Goal: Check status: Check status

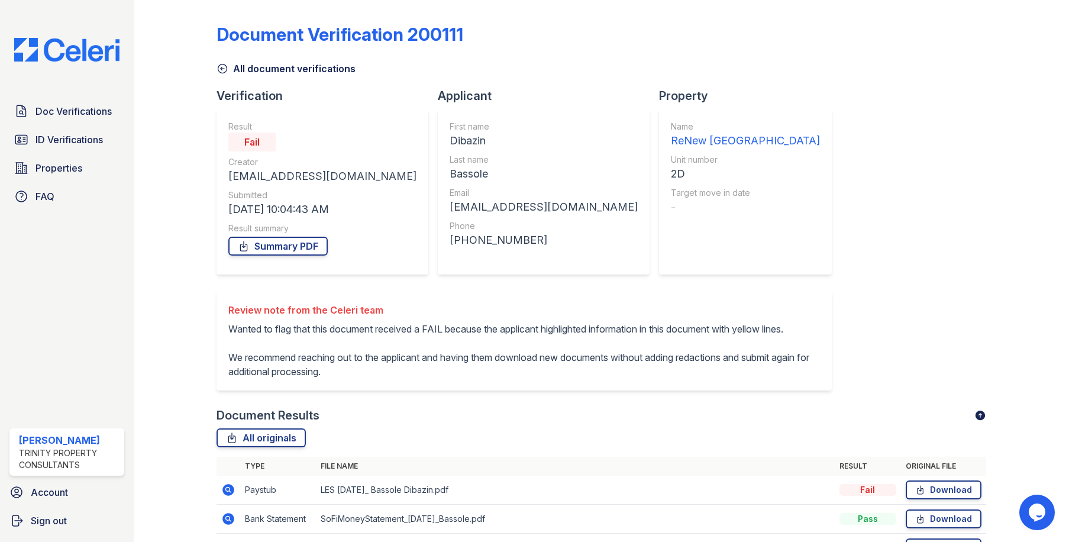
scroll to position [116, 0]
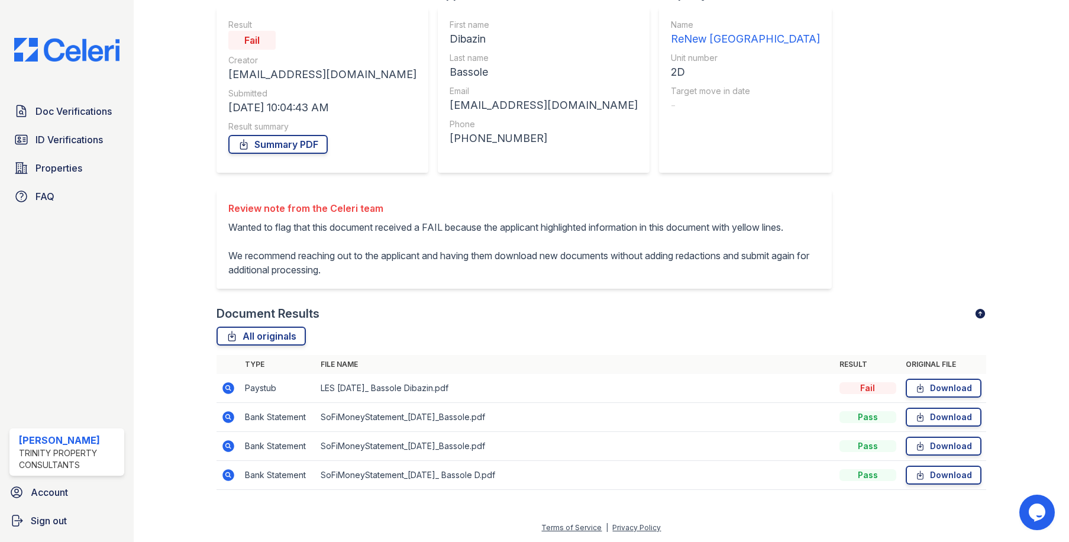
click at [53, 125] on div "Doc Verifications ID Verifications Properties FAQ" at bounding box center [67, 153] width 124 height 109
click at [51, 139] on span "ID Verifications" at bounding box center [69, 140] width 67 height 14
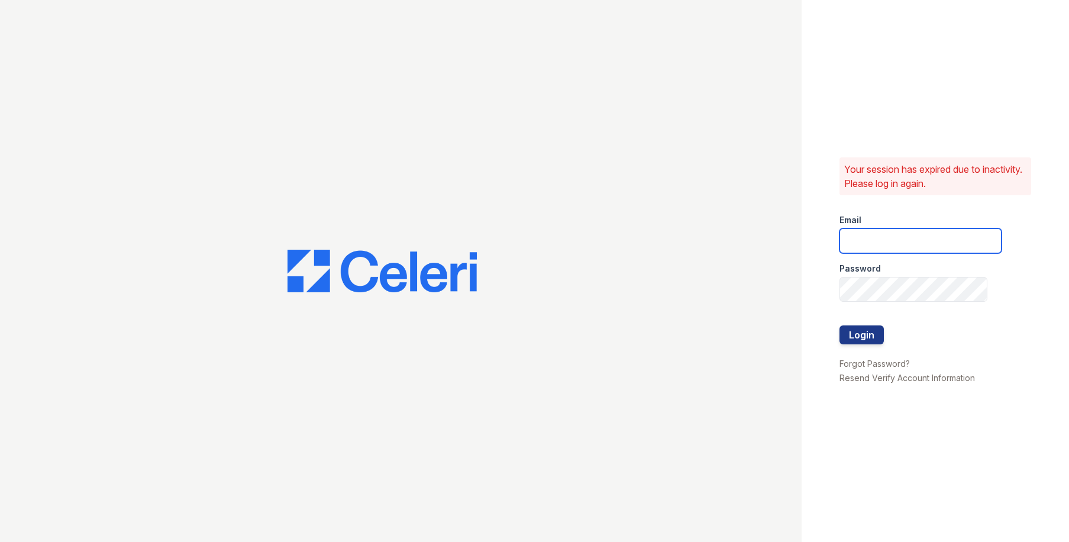
click at [872, 241] on input "email" at bounding box center [921, 240] width 162 height 25
type input "[EMAIL_ADDRESS][DOMAIN_NAME]"
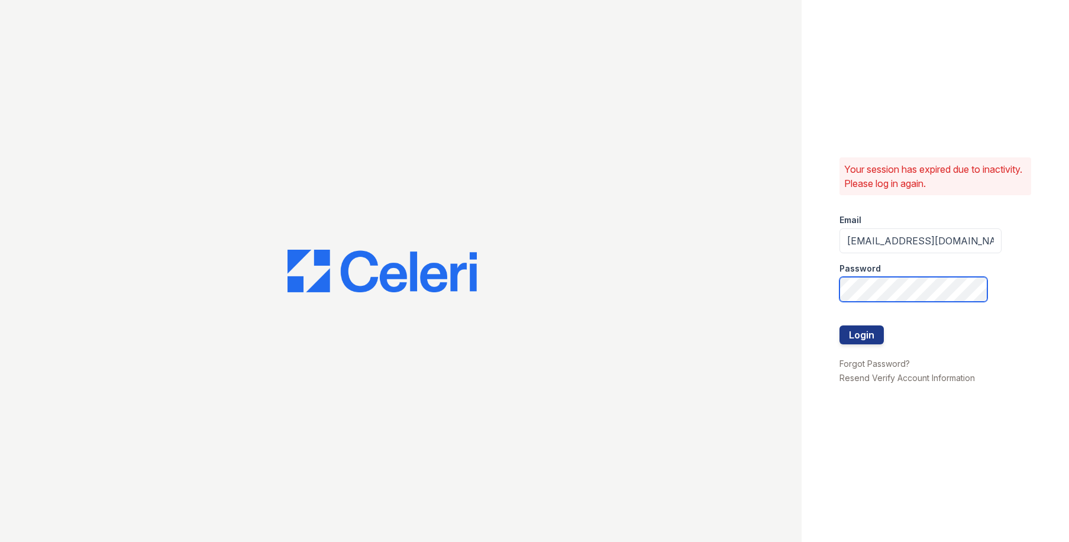
click at [840, 325] on button "Login" at bounding box center [862, 334] width 44 height 19
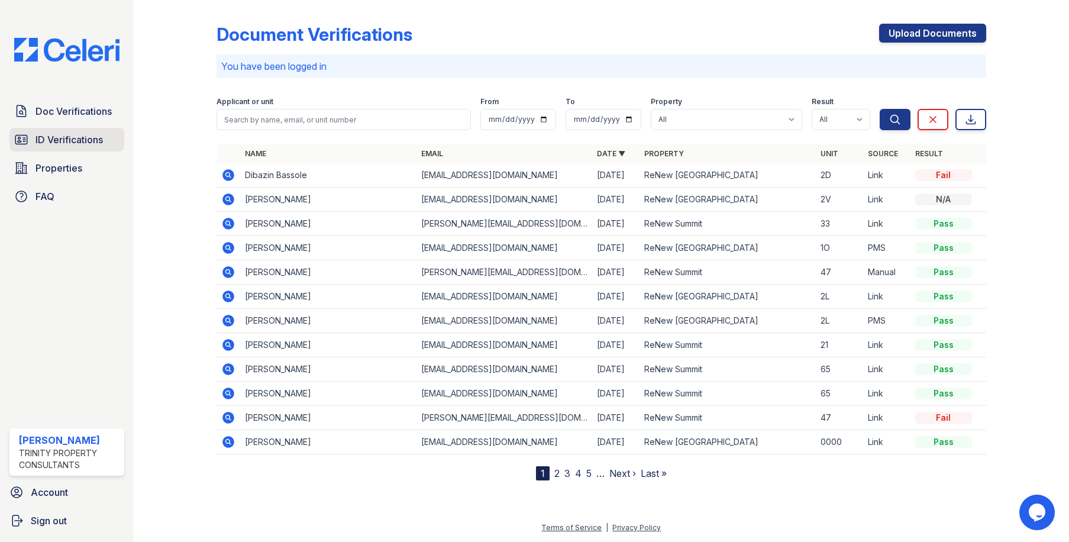
click at [75, 142] on span "ID Verifications" at bounding box center [69, 140] width 67 height 14
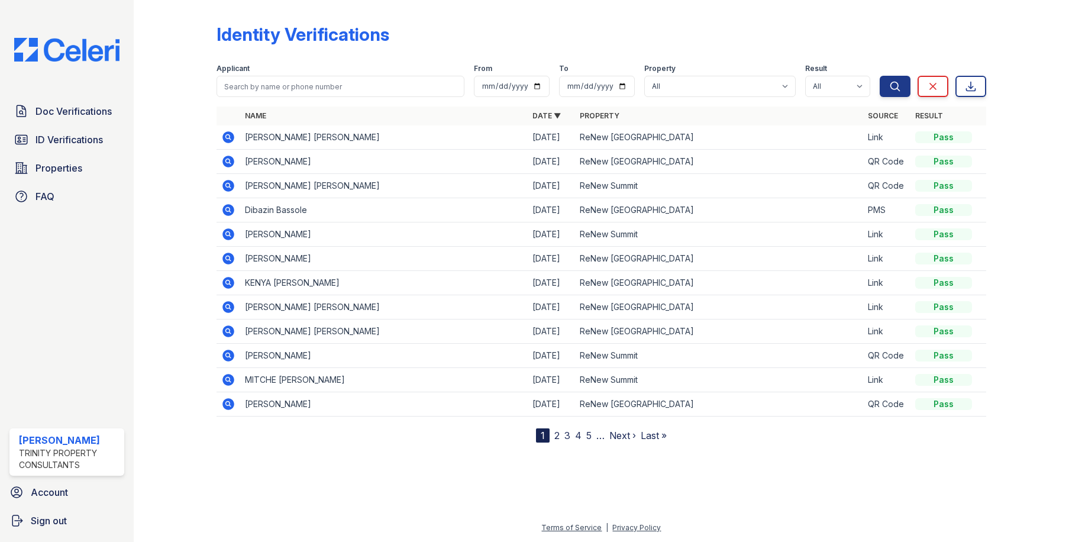
click at [226, 330] on icon at bounding box center [228, 331] width 14 height 14
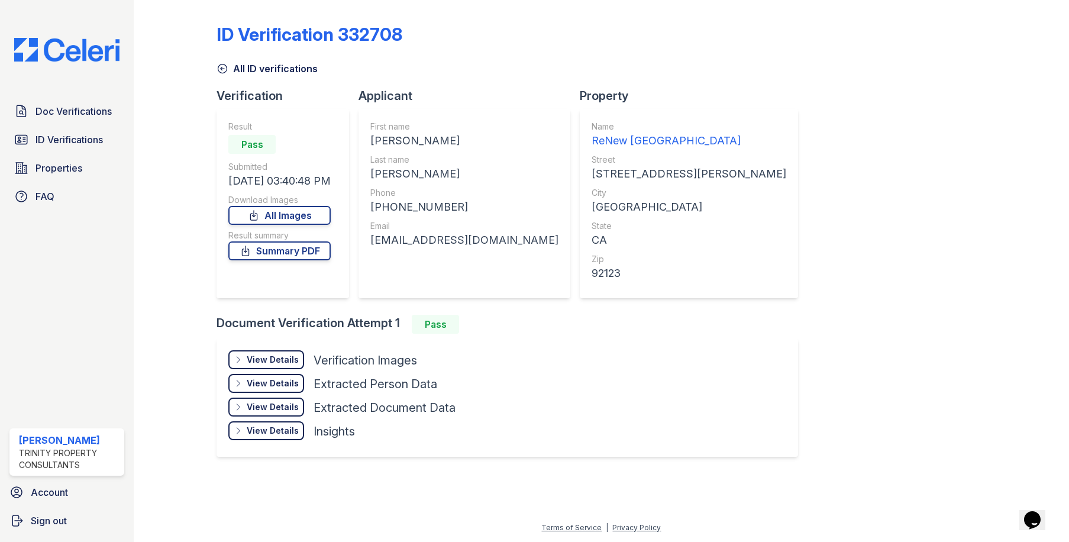
click at [257, 354] on div "View Details" at bounding box center [273, 360] width 52 height 12
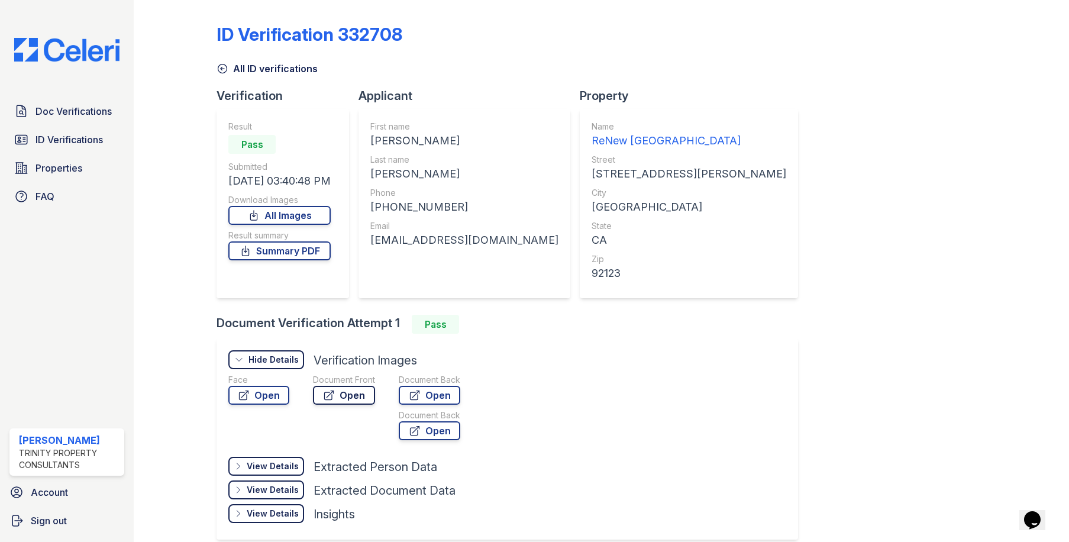
click at [362, 399] on link "Open" at bounding box center [344, 395] width 62 height 19
click at [265, 399] on link "Open" at bounding box center [258, 395] width 61 height 19
click at [221, 69] on icon at bounding box center [222, 69] width 9 height 9
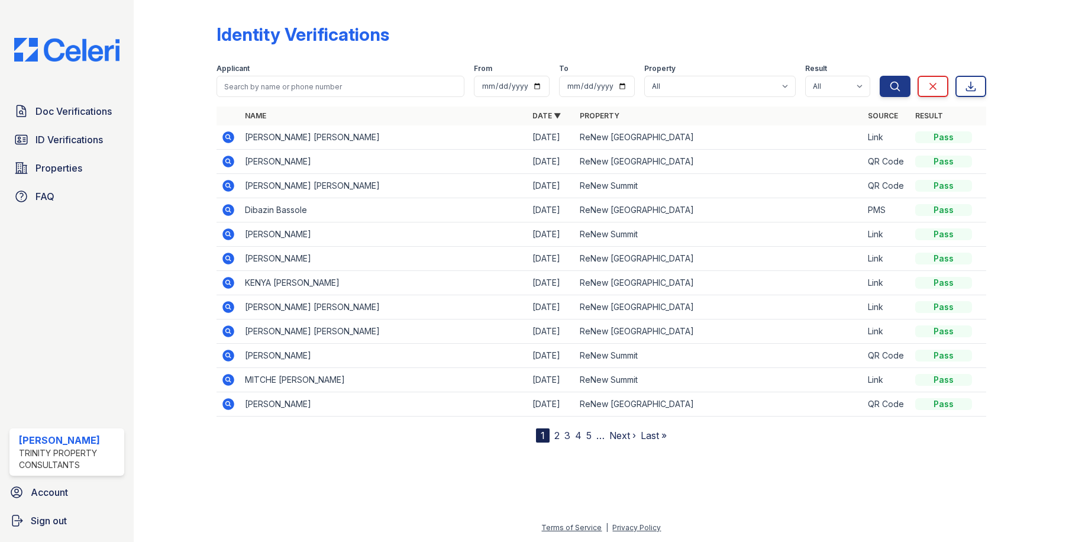
click at [228, 137] on icon at bounding box center [228, 136] width 3 height 3
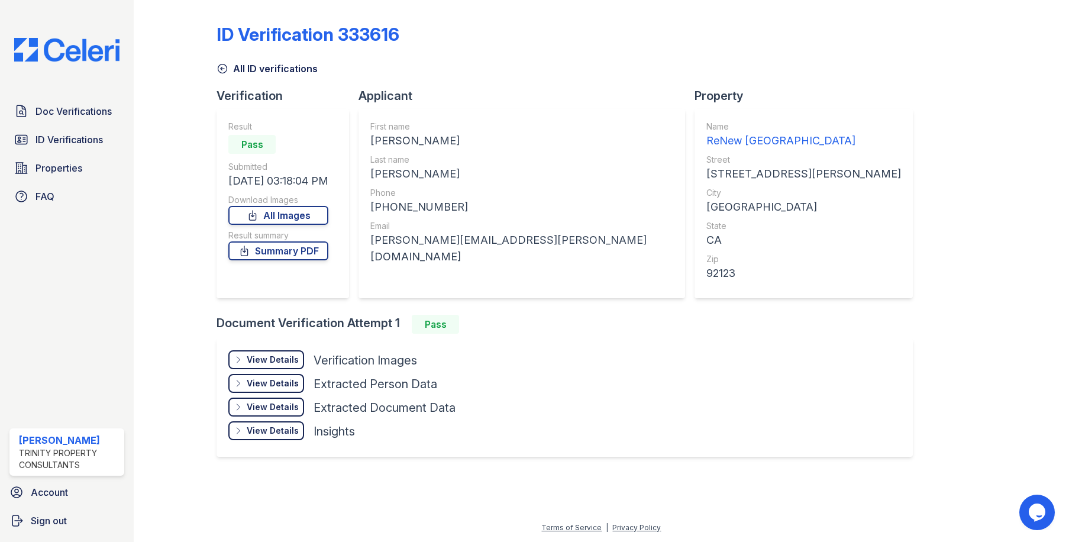
click at [275, 356] on div "View Details" at bounding box center [273, 360] width 52 height 12
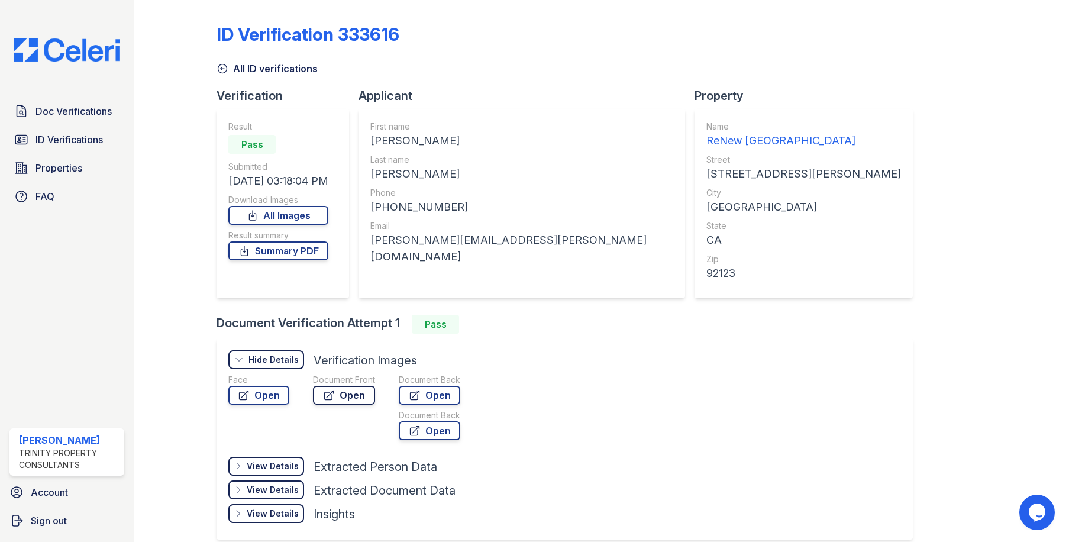
click at [341, 395] on link "Open" at bounding box center [344, 395] width 62 height 19
click at [270, 398] on link "Open" at bounding box center [258, 395] width 61 height 19
click at [344, 398] on link "Open" at bounding box center [344, 395] width 62 height 19
click at [267, 388] on link "Open" at bounding box center [258, 395] width 61 height 19
click at [93, 137] on span "ID Verifications" at bounding box center [69, 140] width 67 height 14
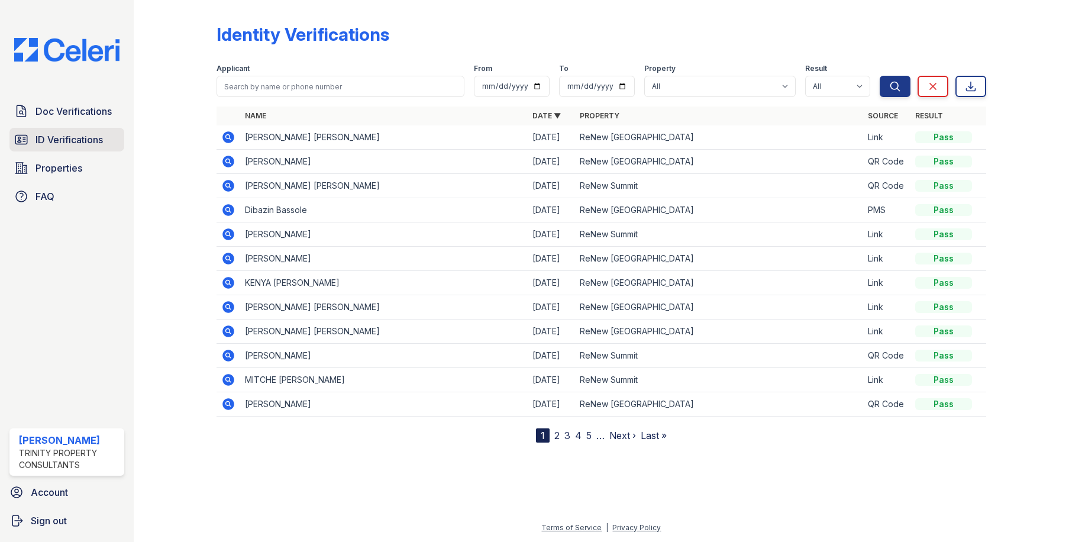
click at [102, 146] on span "ID Verifications" at bounding box center [69, 140] width 67 height 14
click at [88, 136] on span "ID Verifications" at bounding box center [69, 140] width 67 height 14
click at [80, 111] on span "Doc Verifications" at bounding box center [74, 111] width 76 height 14
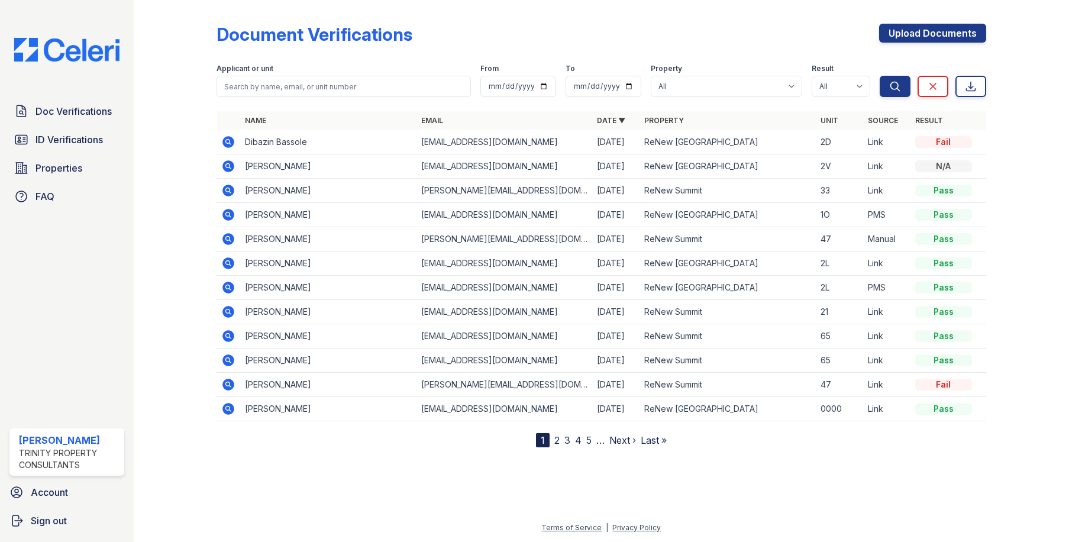
click at [230, 143] on icon at bounding box center [229, 142] width 12 height 12
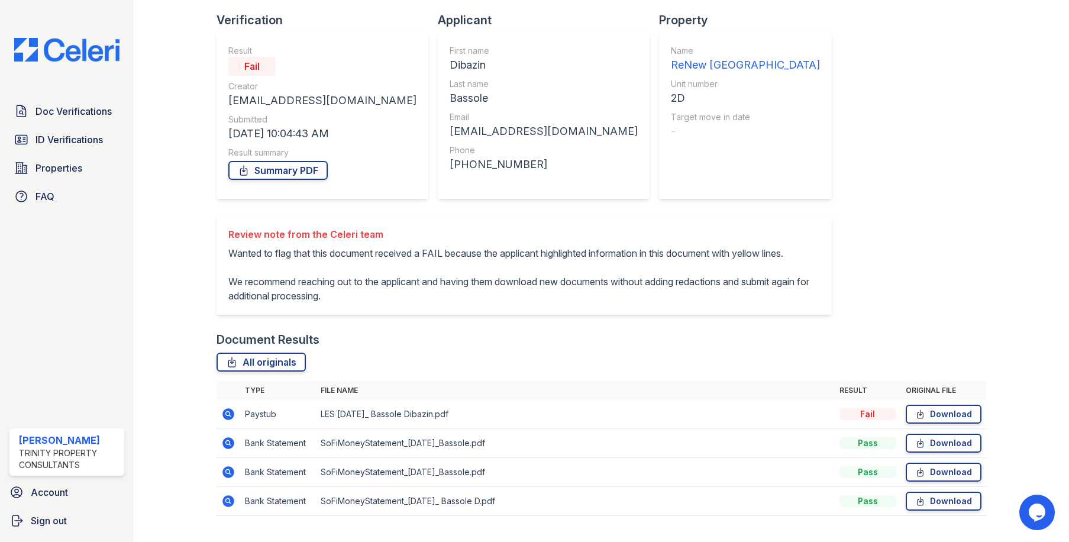
scroll to position [116, 0]
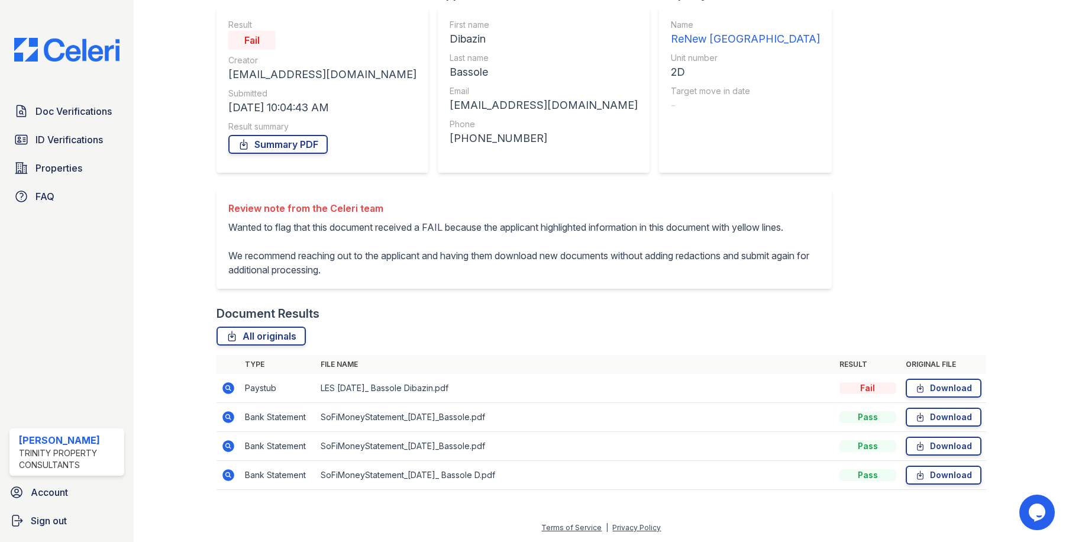
click at [228, 389] on icon at bounding box center [228, 388] width 14 height 14
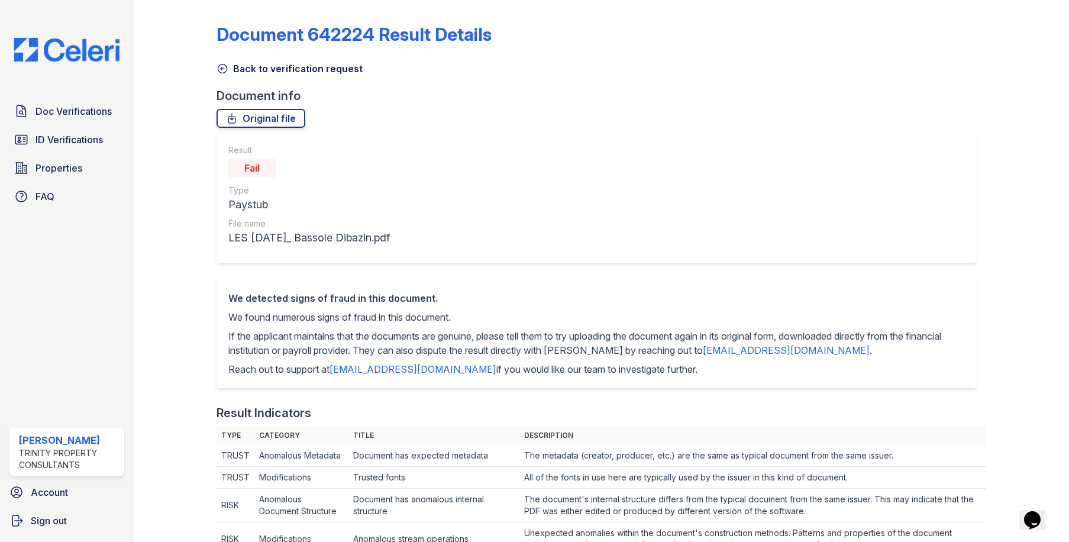
click at [225, 67] on icon at bounding box center [223, 69] width 12 height 12
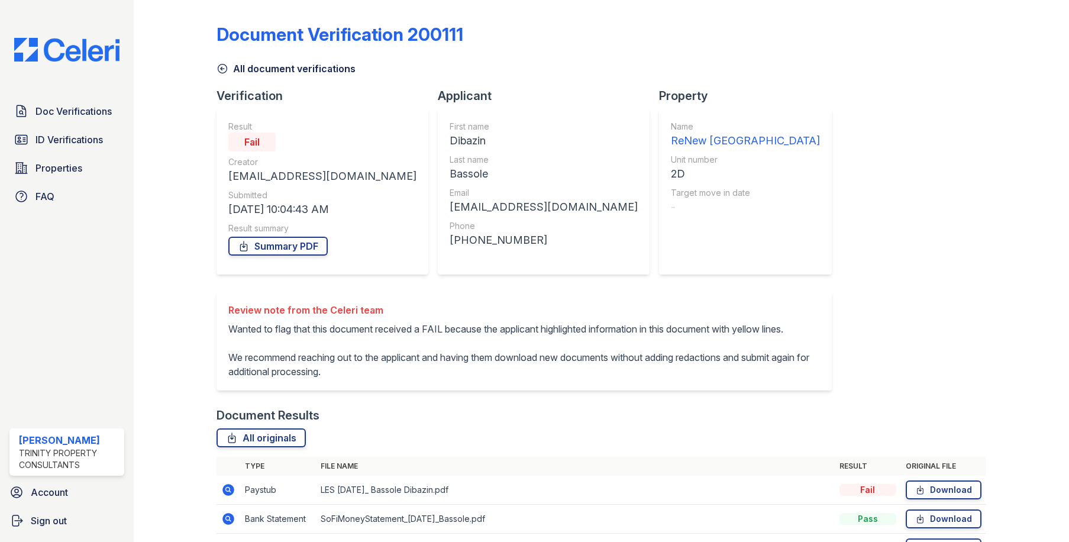
click at [223, 66] on icon at bounding box center [223, 69] width 12 height 12
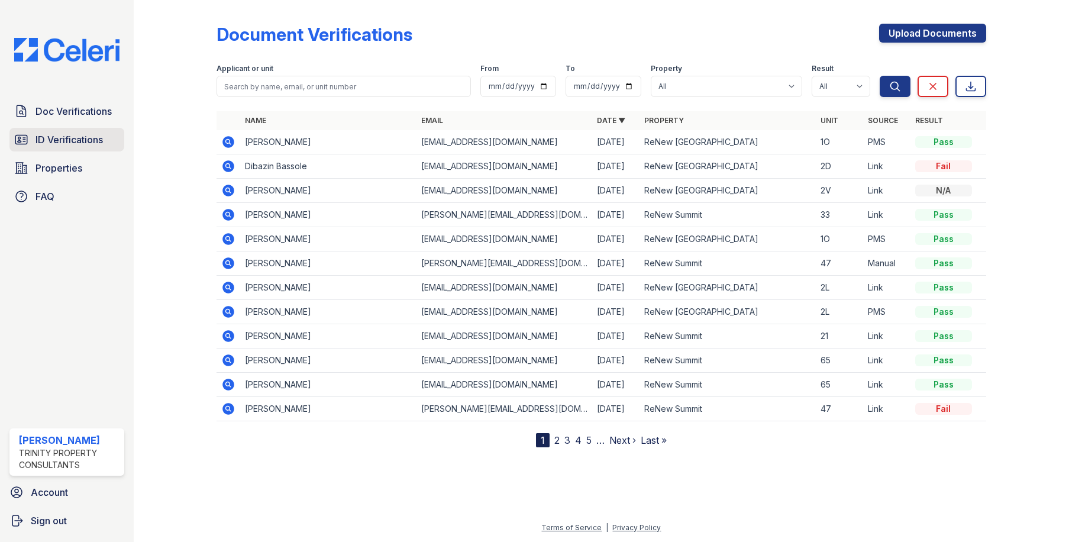
click at [75, 141] on span "ID Verifications" at bounding box center [69, 140] width 67 height 14
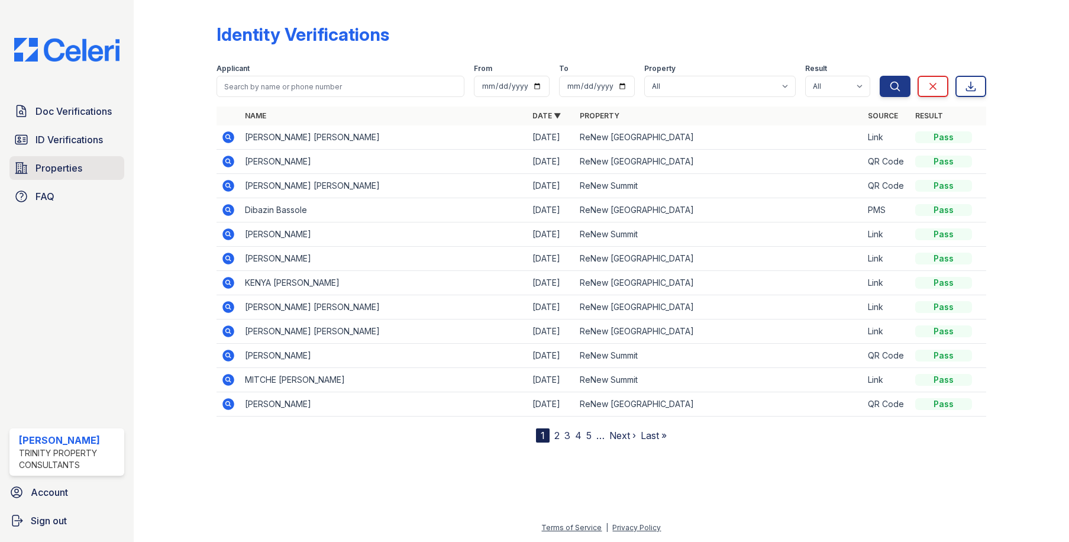
click at [71, 164] on span "Properties" at bounding box center [59, 168] width 47 height 14
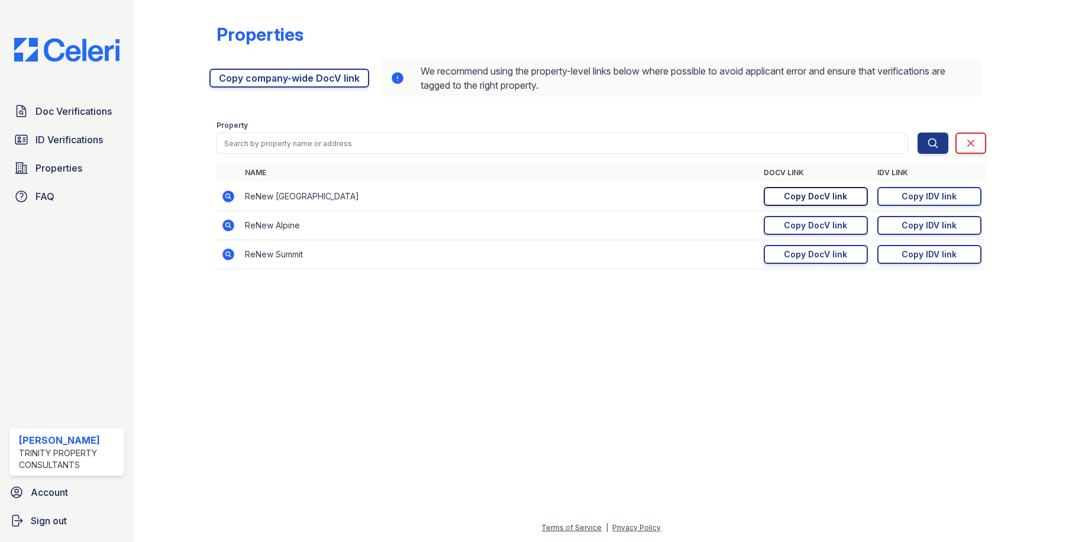
click at [842, 194] on div "Copy DocV link" at bounding box center [815, 197] width 63 height 12
